Goal: Task Accomplishment & Management: Manage account settings

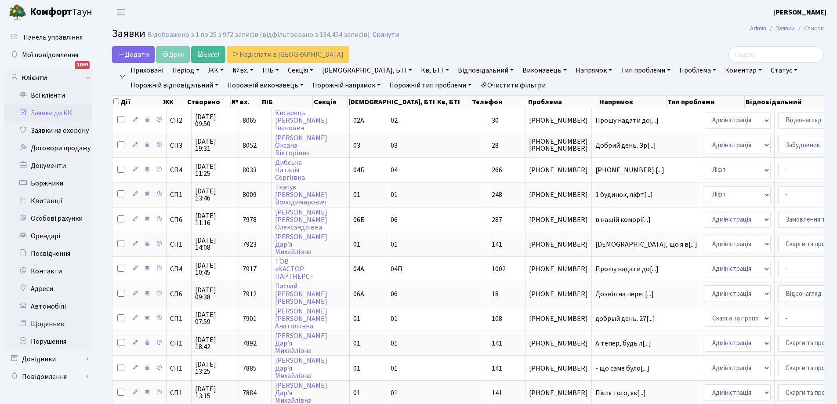
select select "25"
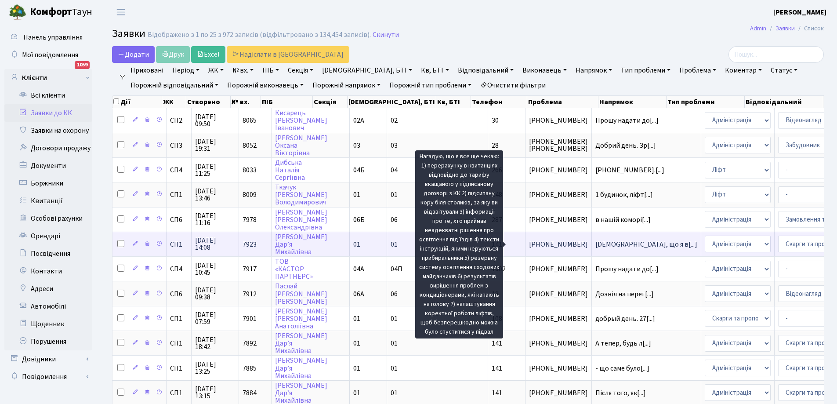
click at [595, 244] on span "[DEMOGRAPHIC_DATA], що я в[...]" at bounding box center [646, 244] width 102 height 10
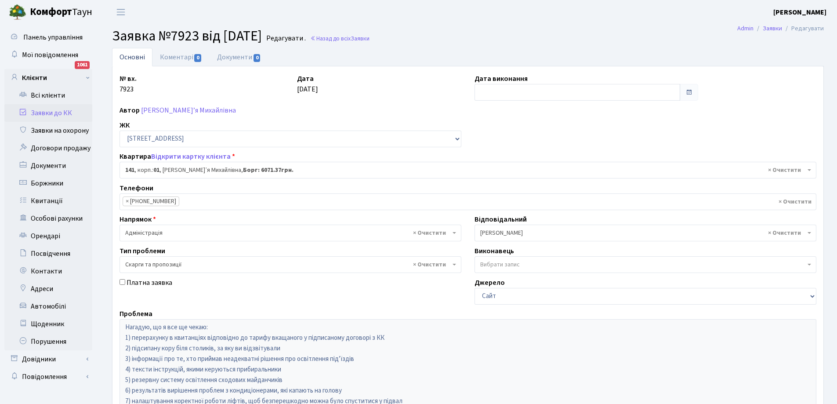
select select "20066"
select select "55"
click at [176, 59] on link "Коментарі 0" at bounding box center [180, 57] width 57 height 18
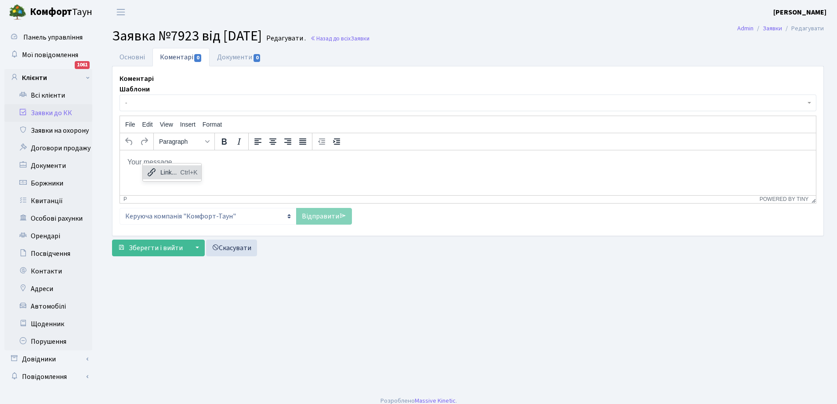
click at [167, 177] on div "Link..." at bounding box center [168, 172] width 16 height 11
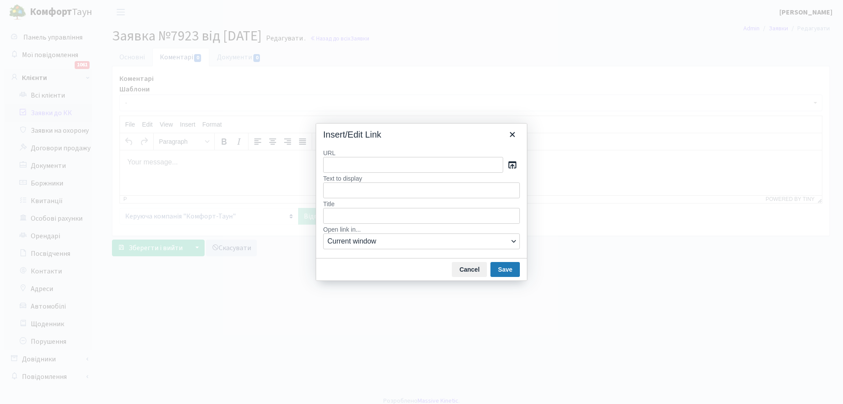
type input "Доброго дня! 1. Корегування ціни послуги управління здійснюється згідно п. 5 пр…"
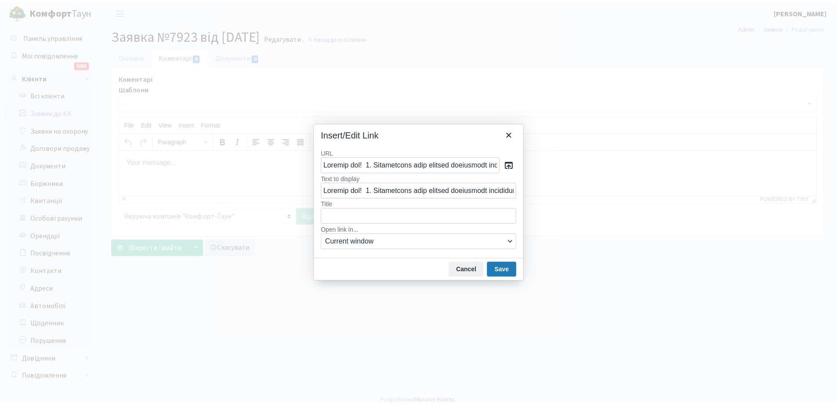
scroll to position [0, 3719]
click at [507, 270] on button "Save" at bounding box center [505, 269] width 29 height 15
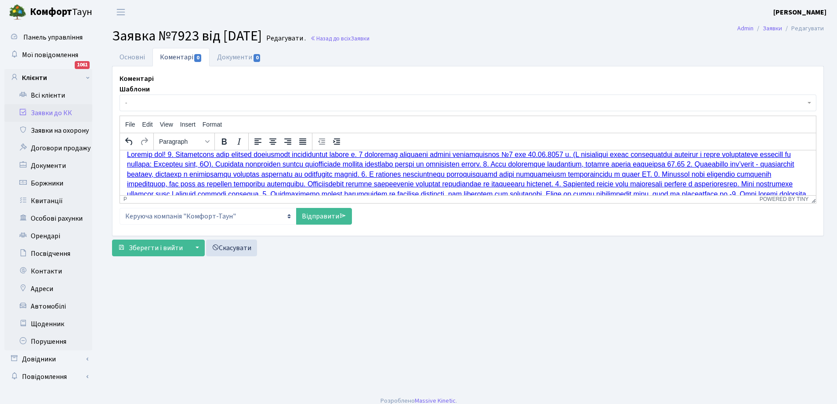
scroll to position [0, 0]
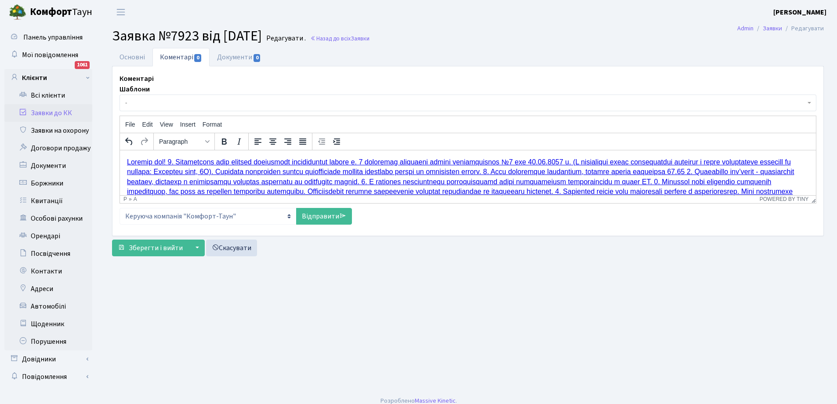
click at [171, 162] on link "Rich Text Area. Press ALT-0 for help." at bounding box center [466, 186] width 679 height 57
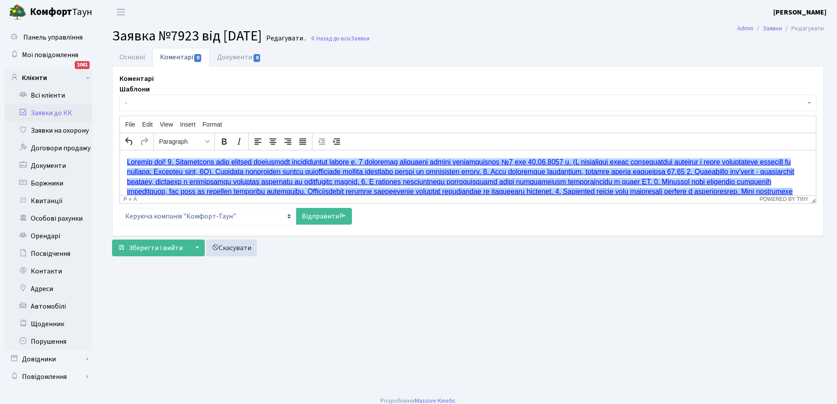
click at [172, 162] on link "Rich Text Area. Press ALT-0 for help." at bounding box center [466, 186] width 679 height 57
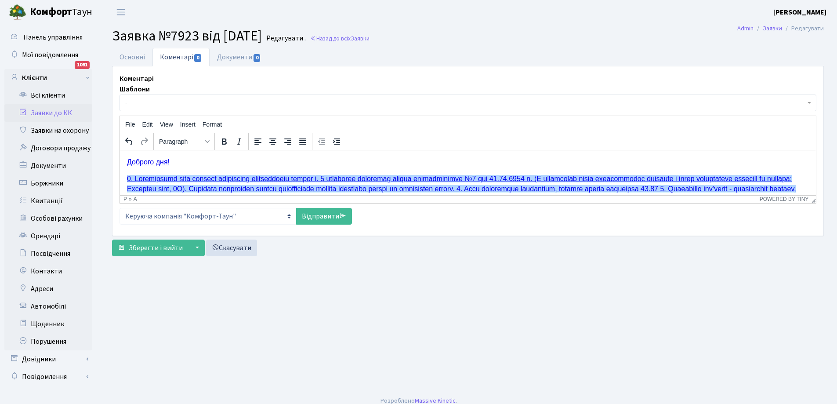
click at [518, 189] on link "Rich Text Area. Press ALT-0 for help." at bounding box center [461, 202] width 669 height 57
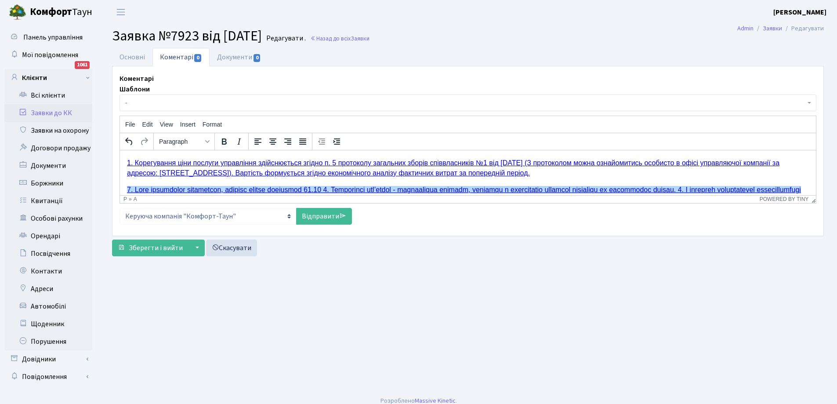
click at [338, 190] on link "Rich Text Area. Press ALT-0 for help." at bounding box center [464, 203] width 674 height 37
click at [333, 188] on link "Rich Text Area. Press ALT-0 for help." at bounding box center [464, 203] width 674 height 37
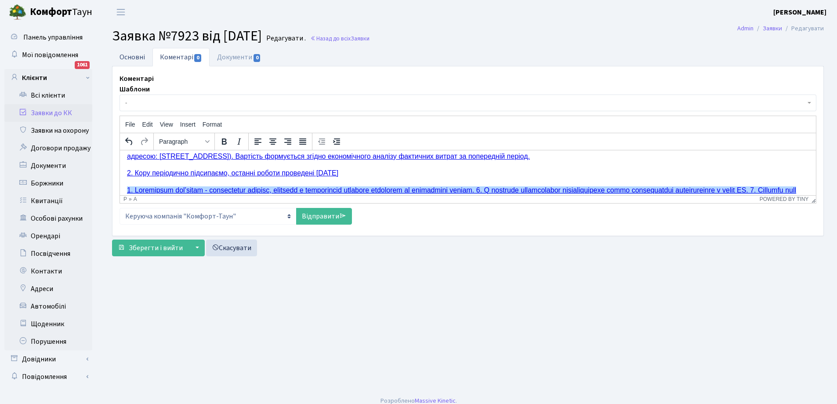
click at [135, 54] on link "Основні" at bounding box center [132, 57] width 40 height 18
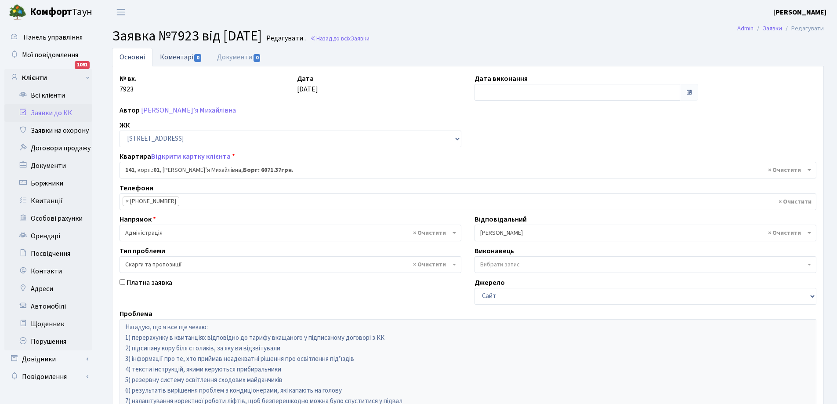
click at [176, 55] on link "Коментарі 0" at bounding box center [180, 57] width 57 height 18
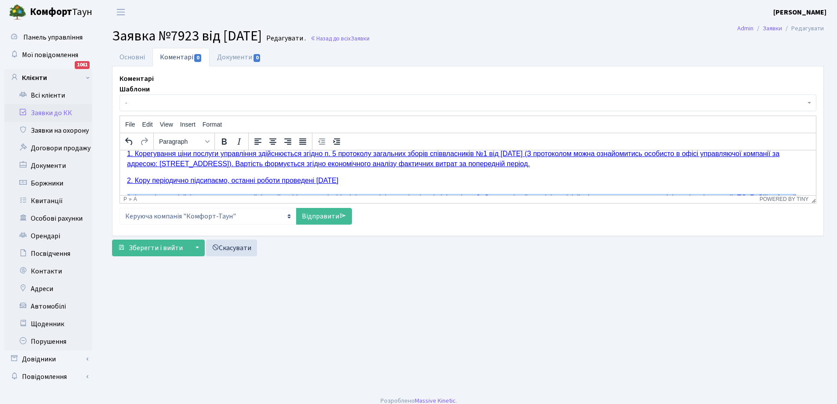
scroll to position [69, 0]
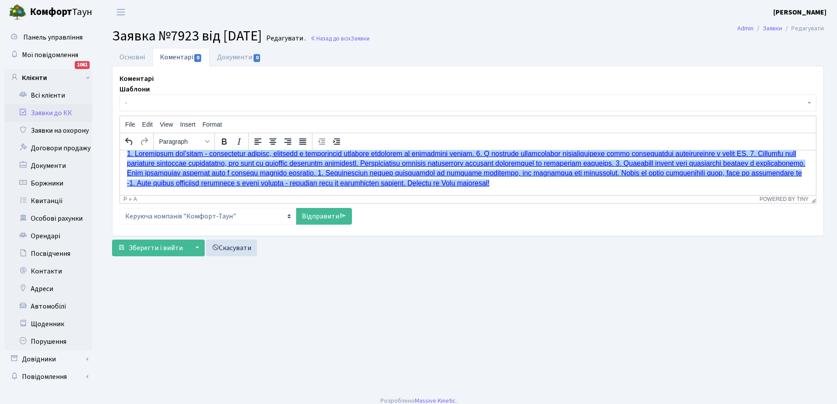
click at [495, 155] on link "Rich Text Area. Press ALT-0 for help." at bounding box center [466, 167] width 678 height 37
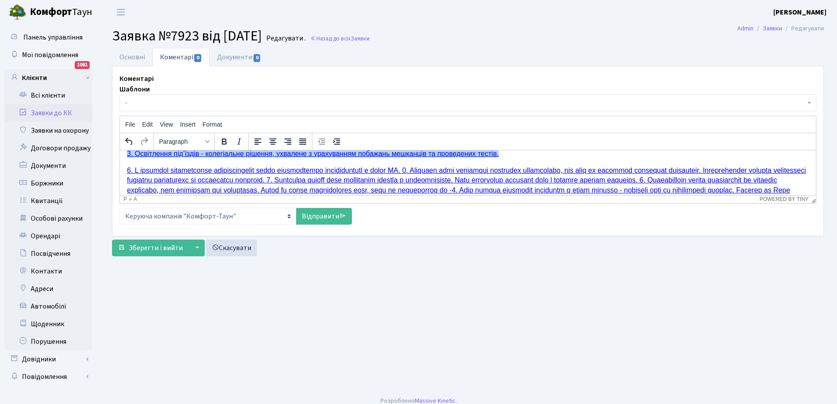
click at [204, 153] on link "3. Освітлення під’їздів - колегіальне рішення, ухвалене з урахуванням побажань …" at bounding box center [313, 152] width 372 height 7
click at [140, 55] on link "Основні" at bounding box center [132, 57] width 40 height 18
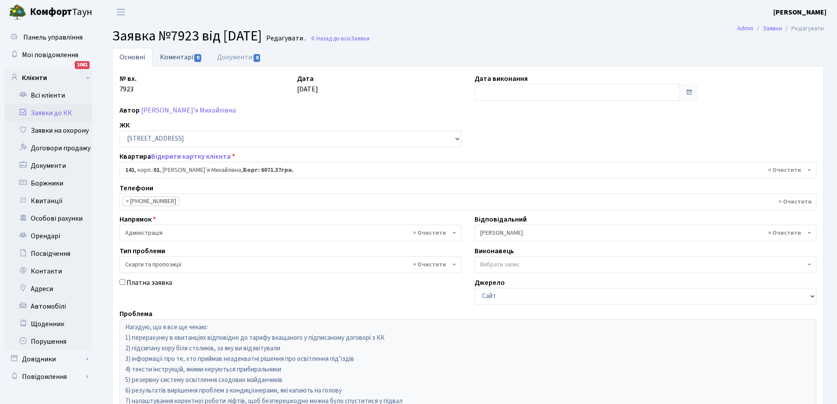
click at [181, 60] on link "Коментарі 0" at bounding box center [180, 57] width 57 height 18
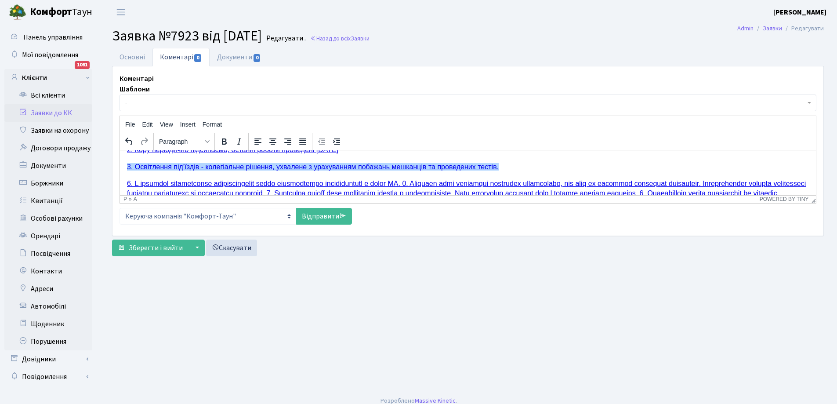
scroll to position [42, 0]
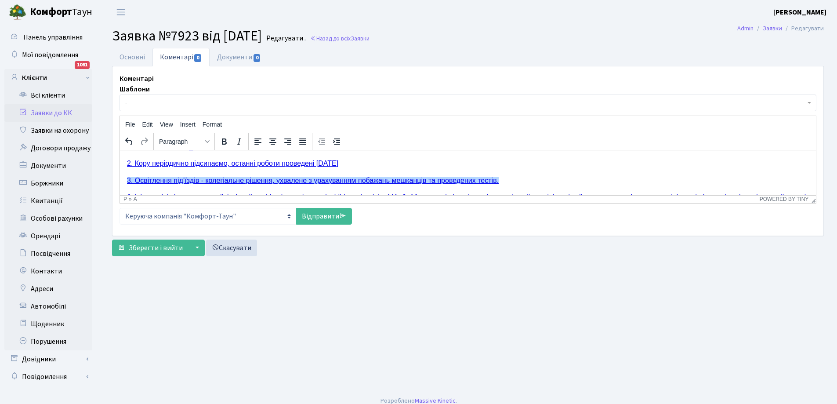
click at [197, 180] on link "3. Освітлення під’їздів - колегіальне рішення, ухвалене з урахуванням побажань …" at bounding box center [313, 179] width 372 height 7
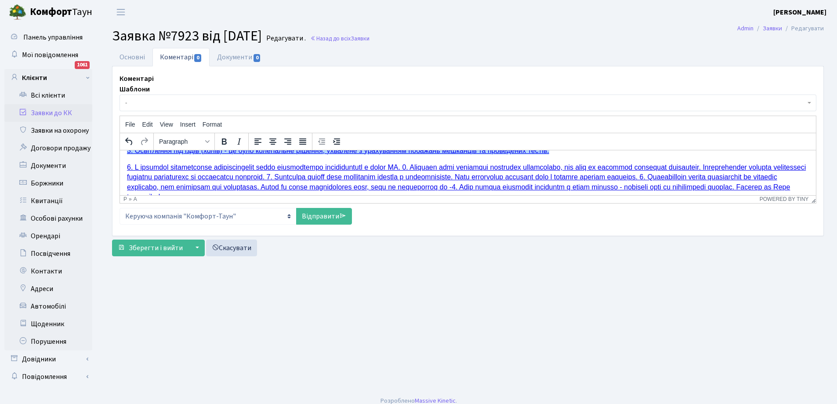
scroll to position [86, 0]
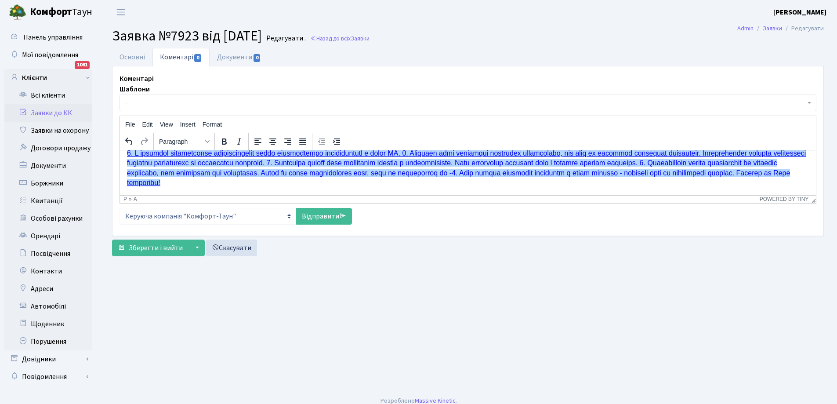
click at [431, 153] on link "Rich Text Area. Press ALT-0 for help." at bounding box center [466, 167] width 679 height 37
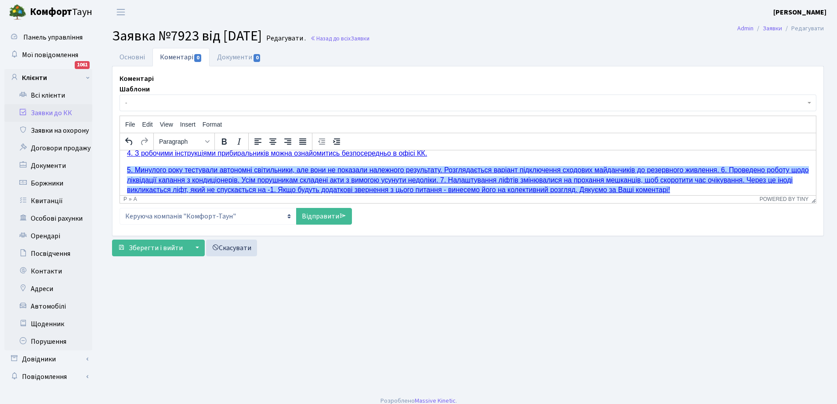
click at [720, 170] on link "﻿5. Минулого року тестували автономні світильники, але вони не показали належно…" at bounding box center [468, 179] width 682 height 27
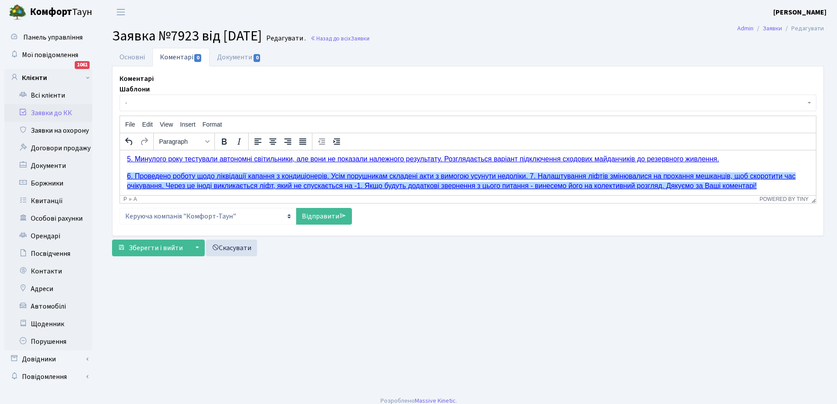
scroll to position [100, 0]
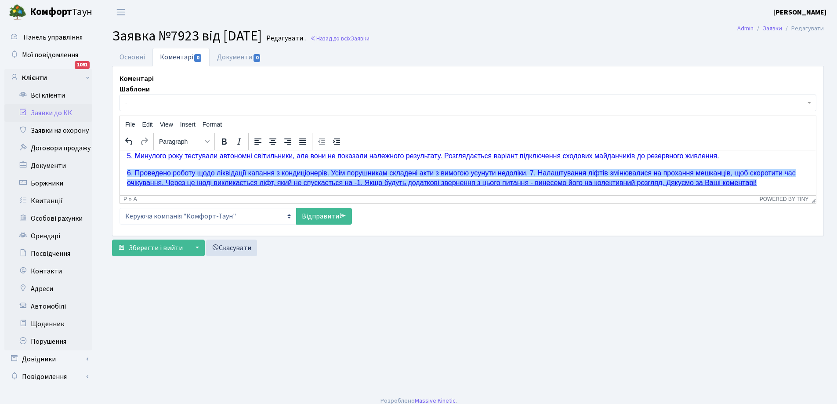
click at [533, 173] on link "﻿6. Проведено роботу щодо ліквідації капання з кондиціонерів. Усім порушникам с…" at bounding box center [461, 177] width 669 height 17
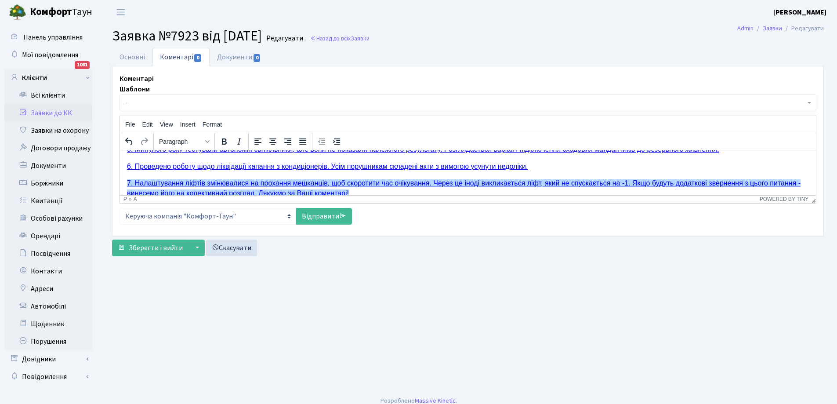
scroll to position [117, 0]
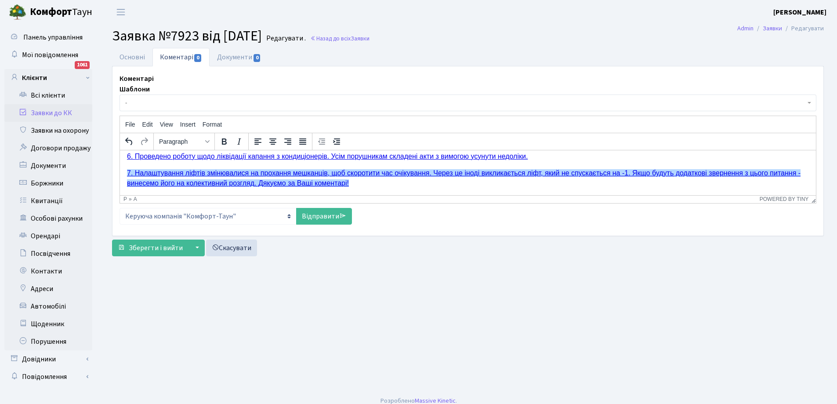
click at [462, 172] on link "﻿7. Налаштування ліфтів змінювалися на прохання мешканців, щоб скоротити час оч…" at bounding box center [463, 177] width 673 height 17
click at [425, 172] on link "7. Налаштування ліфтів змінювалися на прохання мешканців, щоб скоротити час очі…" at bounding box center [465, 177] width 676 height 17
click at [634, 173] on link "7. Налаштування ліфтів змінювалися на прохання мешканців, щоб скоротити час очі…" at bounding box center [467, 177] width 680 height 17
click at [264, 184] on link "7. Налаштування ліфтів змінювалися на прохання мешканців, щоб скоротити час очі…" at bounding box center [467, 177] width 680 height 17
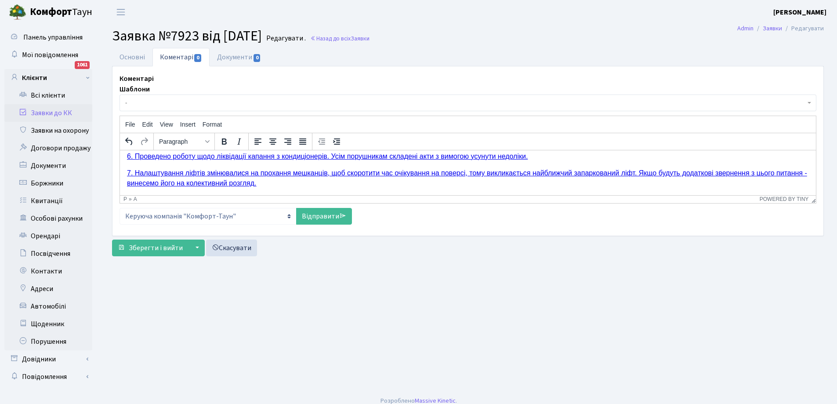
scroll to position [127, 0]
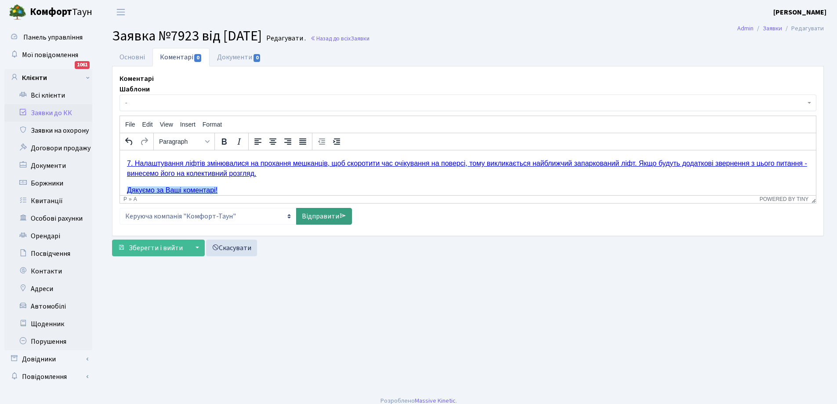
click at [315, 217] on link "Відправити" at bounding box center [324, 216] width 56 height 17
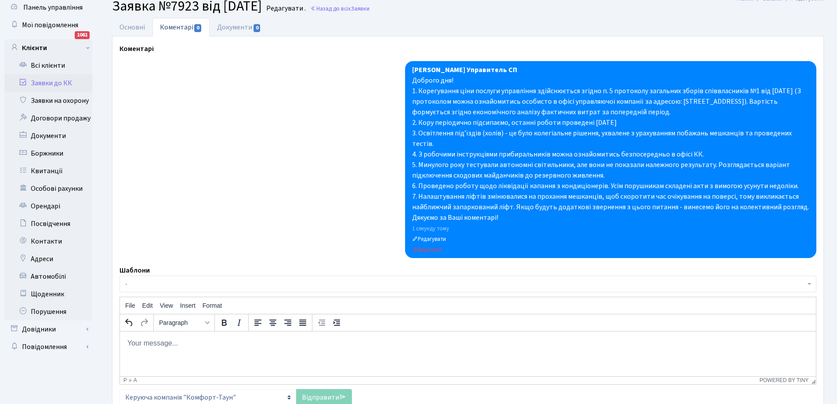
scroll to position [79, 0]
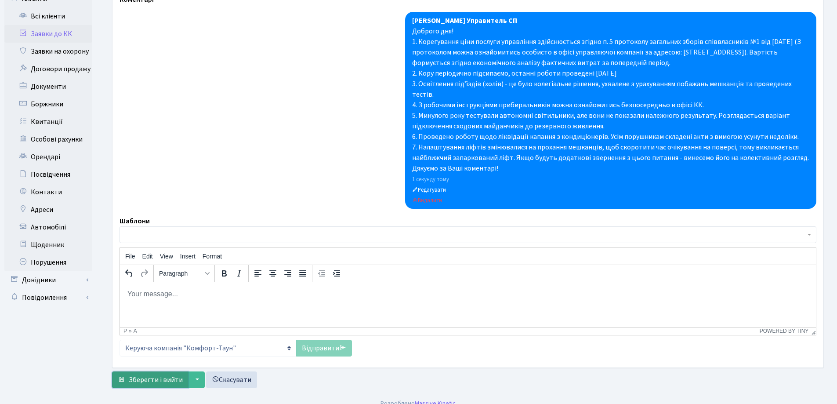
click at [145, 375] on span "Зберегти і вийти" at bounding box center [156, 380] width 54 height 10
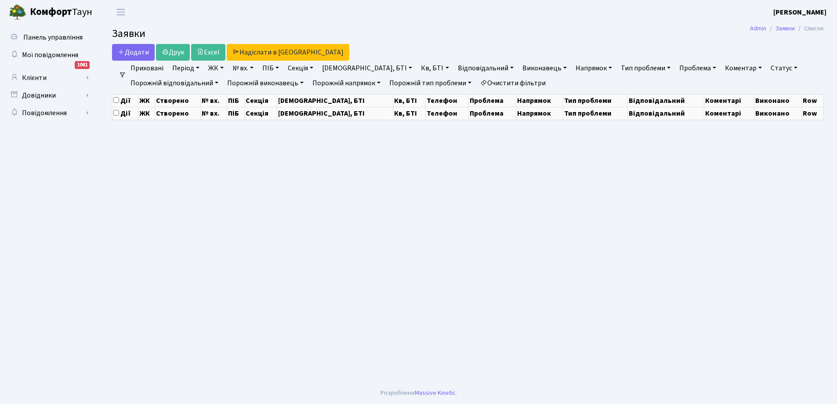
select select "25"
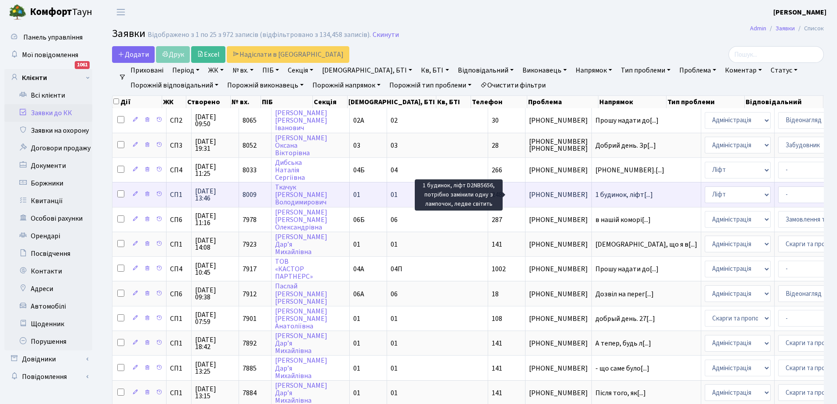
click at [595, 195] on span "1 будинок, ліфт[...]" at bounding box center [624, 195] width 58 height 10
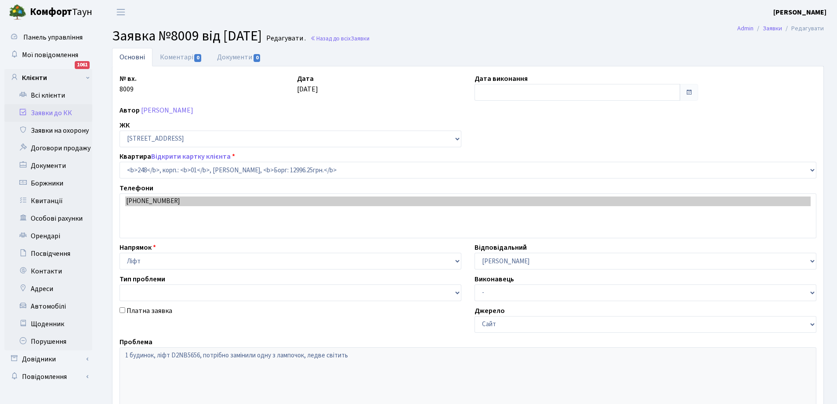
select select "20173"
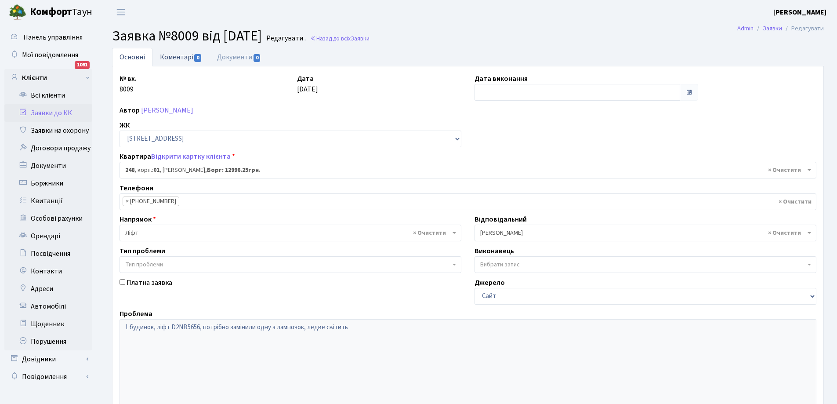
click at [170, 58] on link "Коментарі 0" at bounding box center [180, 57] width 57 height 18
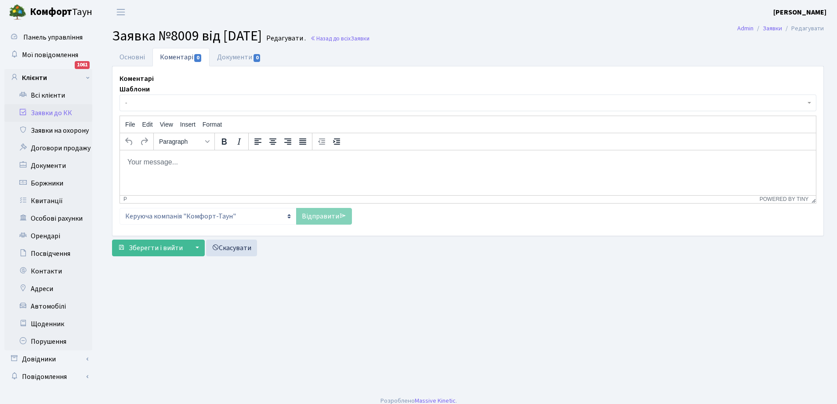
click at [179, 164] on p "Rich Text Area. Press ALT-0 for help." at bounding box center [468, 162] width 682 height 10
click at [322, 218] on link "Відправити" at bounding box center [324, 216] width 56 height 17
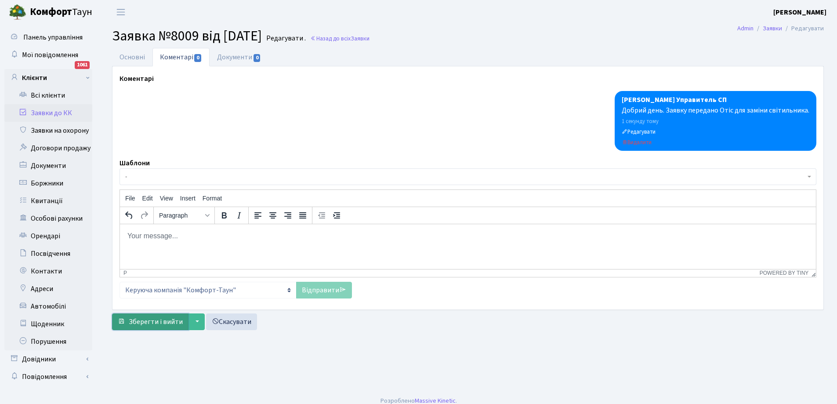
click at [155, 320] on span "Зберегти і вийти" at bounding box center [156, 322] width 54 height 10
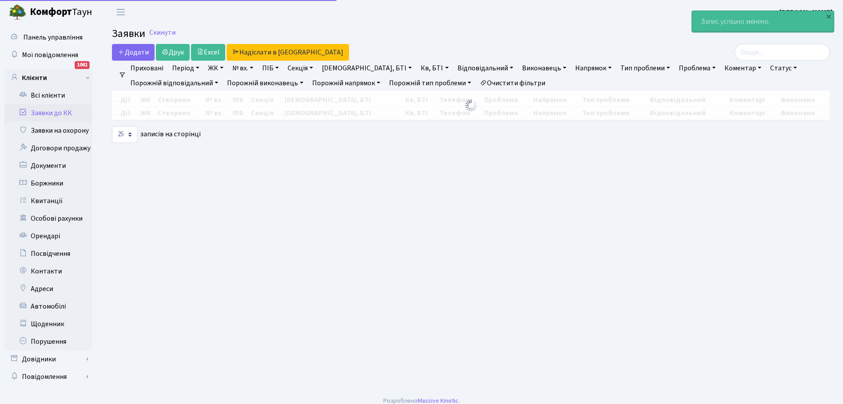
select select "25"
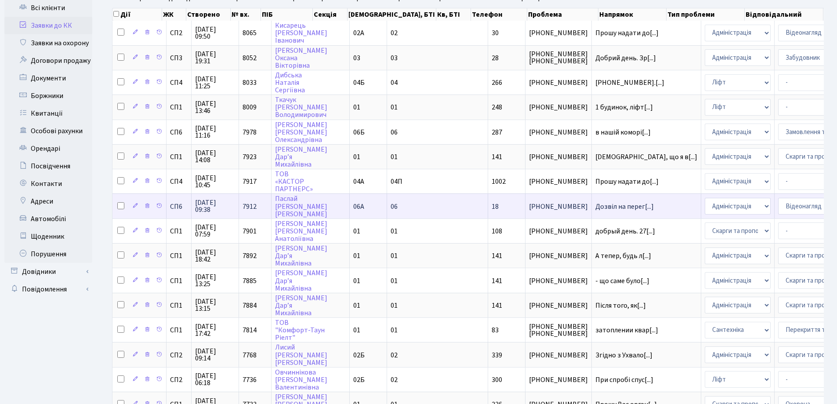
scroll to position [88, 0]
